Goal: Task Accomplishment & Management: Complete application form

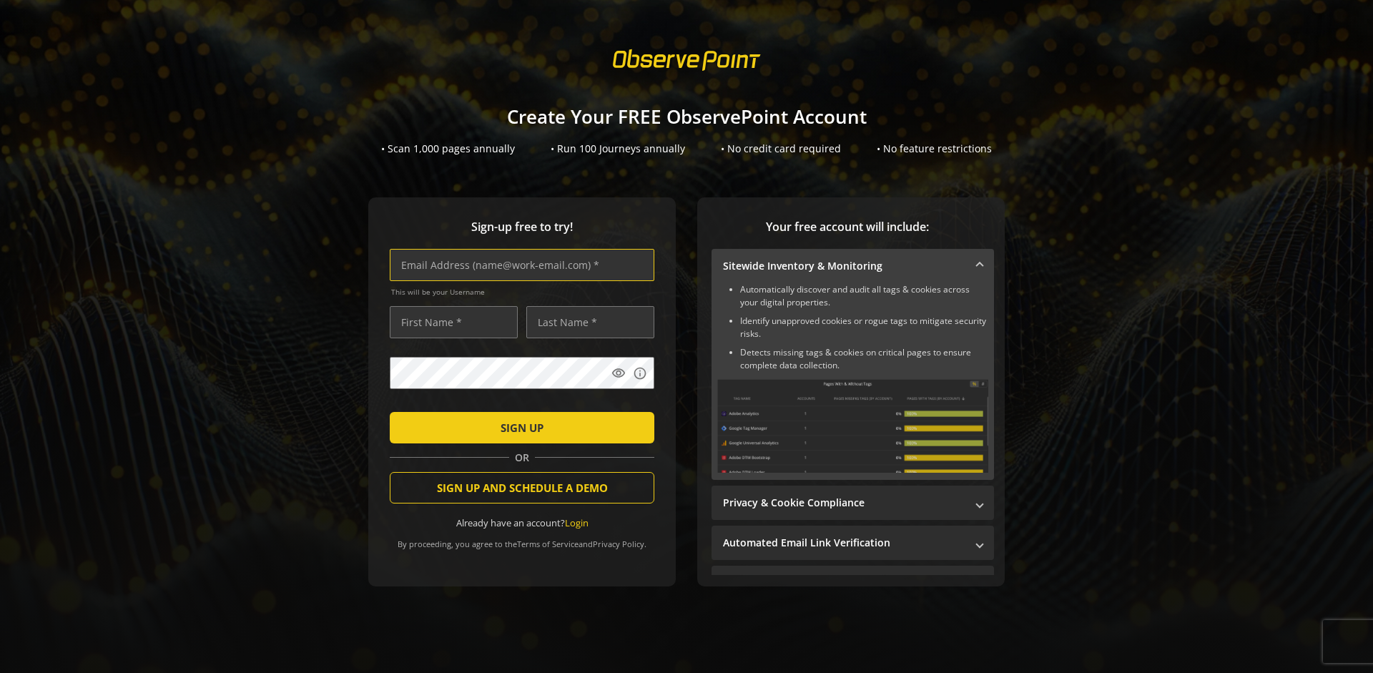
click at [519, 265] on input "text" at bounding box center [522, 265] width 265 height 32
type input "[EMAIL_ADDRESS][DOMAIN_NAME]"
click at [450, 322] on input "text" at bounding box center [454, 322] width 128 height 32
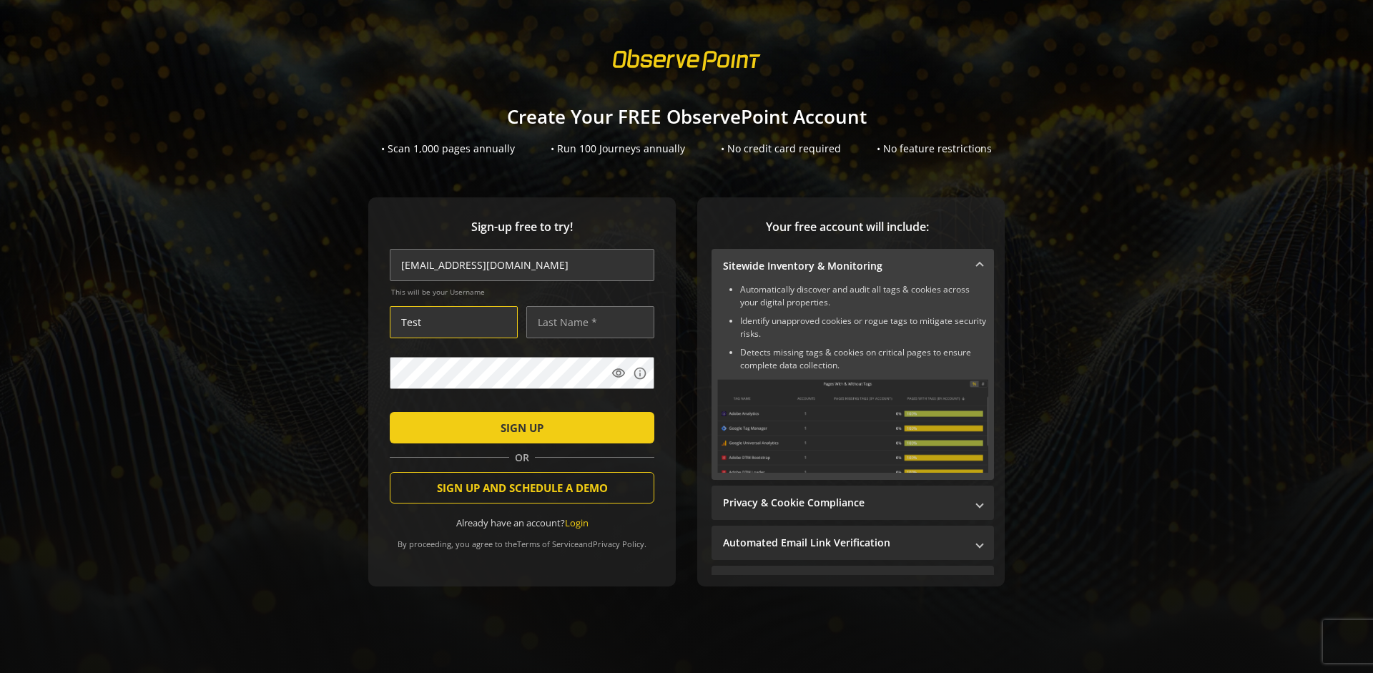
type input "Test"
click at [587, 322] on input "text" at bounding box center [590, 322] width 128 height 32
type input "Test"
click at [519, 427] on span "SIGN UP" at bounding box center [522, 428] width 43 height 26
